Goal: Task Accomplishment & Management: Manage account settings

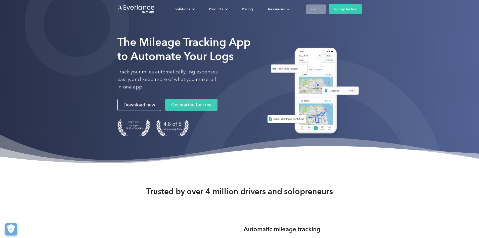
click at [321, 12] on div "Login" at bounding box center [316, 9] width 9 height 6
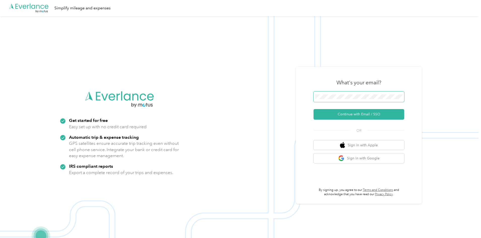
click at [340, 94] on span at bounding box center [358, 96] width 91 height 11
click at [341, 95] on span at bounding box center [358, 96] width 91 height 11
click at [358, 112] on button "Continue with Email / SSO" at bounding box center [358, 114] width 91 height 11
click at [292, 95] on div ".cls-1 { fill: #00adee; } .cls-2 { fill: #fff; } .cls-3 { fill: #707372; } .cls…" at bounding box center [239, 135] width 478 height 238
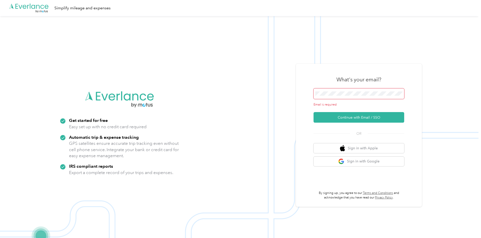
click at [348, 91] on span at bounding box center [358, 93] width 91 height 11
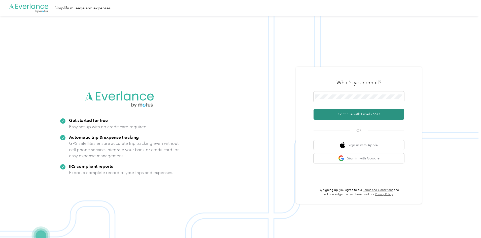
click at [362, 117] on button "Continue with Email / SSO" at bounding box center [358, 114] width 91 height 11
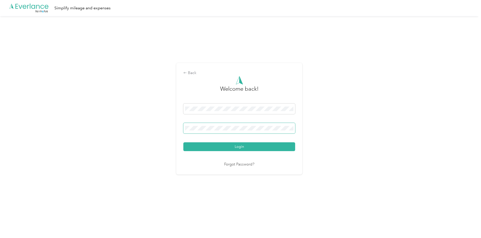
click at [183, 142] on button "Login" at bounding box center [239, 146] width 112 height 9
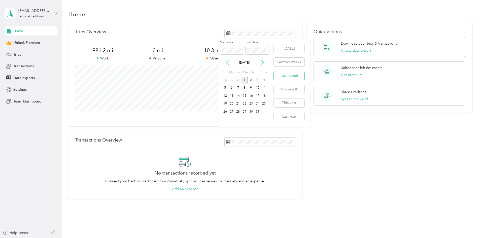
click at [286, 76] on button "Last month" at bounding box center [289, 75] width 31 height 9
click at [273, 36] on span at bounding box center [259, 33] width 70 height 9
click at [277, 22] on section "Home Trips Overview 300.7 mi Work 0 mi Personal 0 mi Other 0 mi Unclassified Vi…" at bounding box center [270, 104] width 404 height 190
click at [34, 53] on div "Trips" at bounding box center [31, 54] width 53 height 9
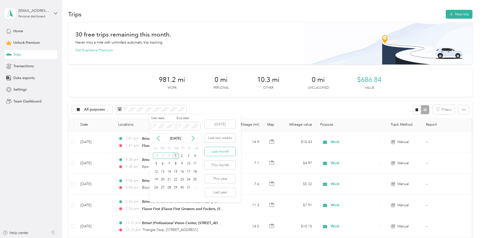
click at [226, 154] on button "Last month" at bounding box center [220, 151] width 31 height 9
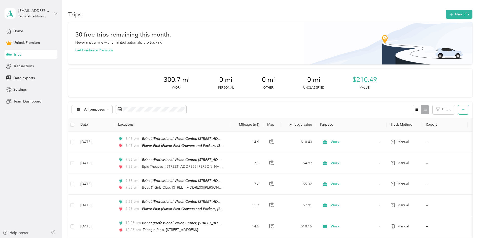
click at [458, 108] on button "button" at bounding box center [463, 109] width 11 height 9
click at [422, 129] on span "Export" at bounding box center [421, 128] width 11 height 4
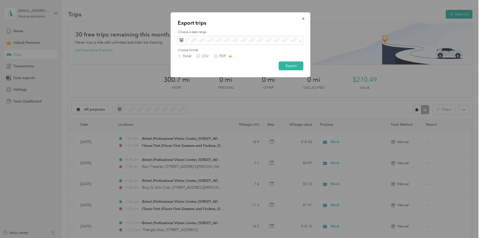
click at [200, 55] on label "CSV" at bounding box center [203, 56] width 12 height 4
click at [291, 67] on button "Export" at bounding box center [291, 65] width 25 height 9
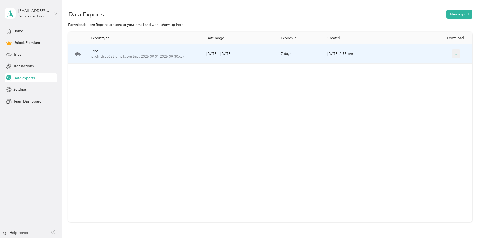
click at [453, 53] on icon "button" at bounding box center [455, 54] width 5 height 5
